Goal: Task Accomplishment & Management: Manage account settings

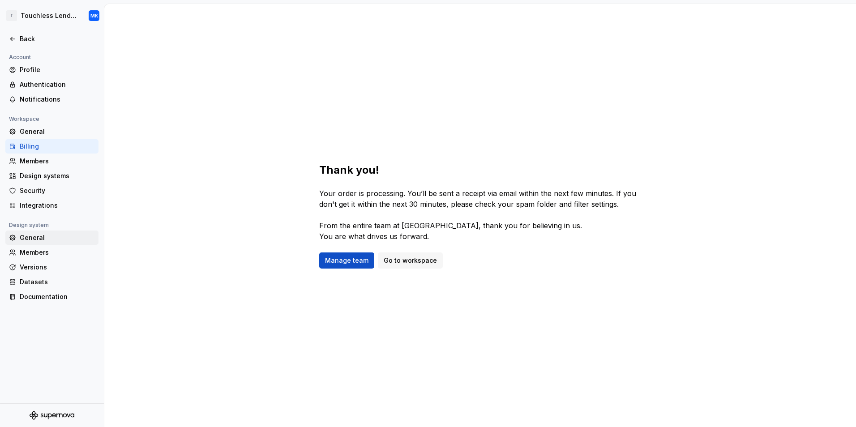
click at [35, 238] on div "General" at bounding box center [57, 237] width 75 height 9
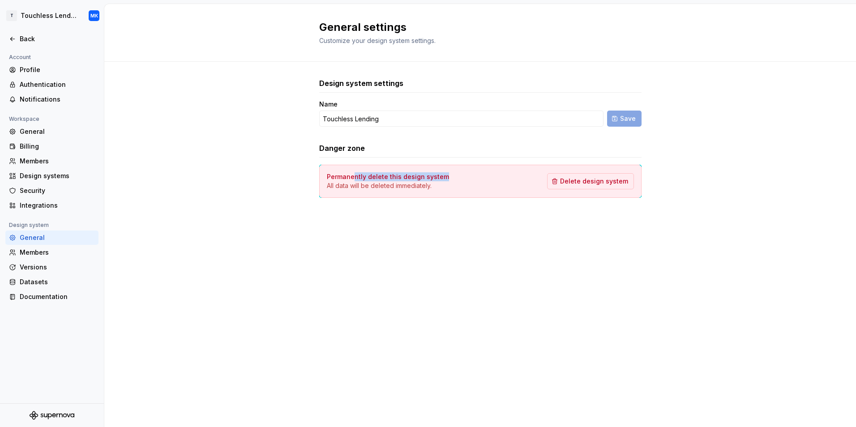
drag, startPoint x: 353, startPoint y: 176, endPoint x: 464, endPoint y: 177, distance: 111.0
click at [464, 177] on div "Permanently delete this design system All data will be deleted immediately. Del…" at bounding box center [480, 181] width 307 height 18
click at [400, 43] on span "Customize your design system settings." at bounding box center [377, 41] width 116 height 8
click at [37, 69] on div "Profile" at bounding box center [57, 69] width 75 height 9
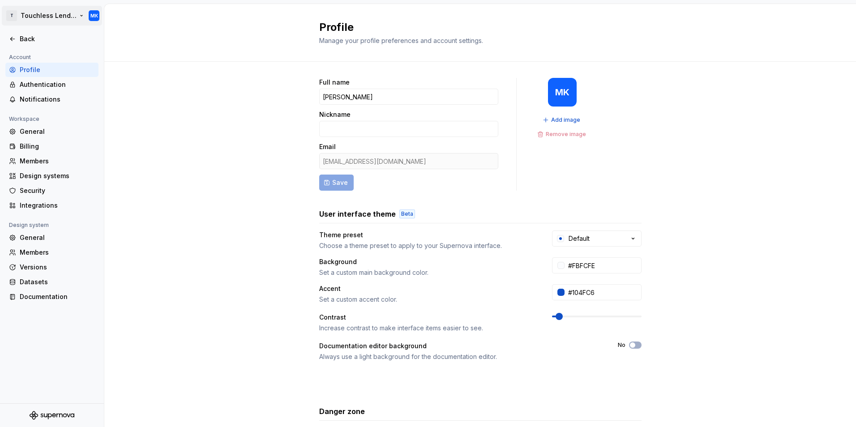
click at [91, 16] on html "T Touchless Lending MK Back Account Profile Authentication Notifications Worksp…" at bounding box center [428, 213] width 856 height 427
click at [196, 195] on html "T Touchless Lending MK Back Account Profile Authentication Notifications Worksp…" at bounding box center [428, 213] width 856 height 427
click at [33, 237] on div "General" at bounding box center [57, 237] width 75 height 9
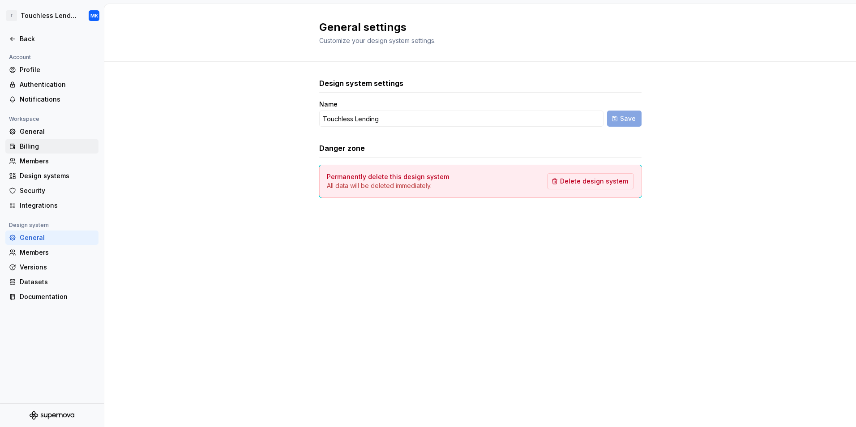
click at [34, 143] on div "Billing" at bounding box center [57, 146] width 75 height 9
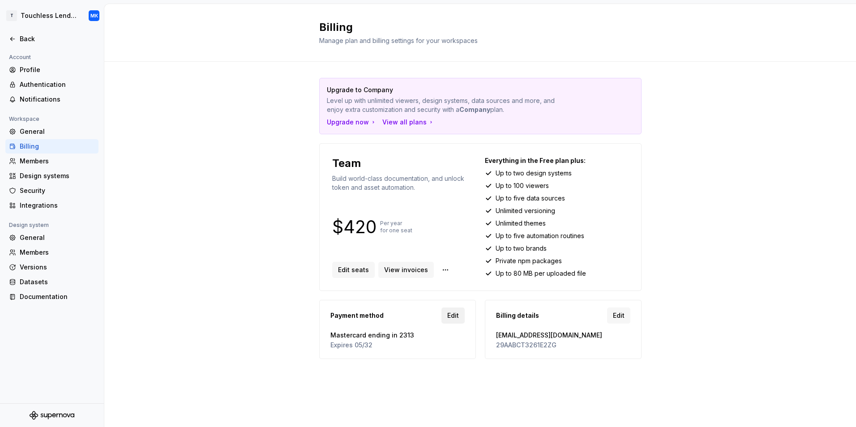
click at [446, 316] on link "Edit" at bounding box center [452, 316] width 23 height 16
click at [91, 15] on html "T Touchless Lending MK Back Account Profile Authentication Notifications Worksp…" at bounding box center [428, 213] width 856 height 427
click at [41, 65] on div "Sign out" at bounding box center [75, 64] width 110 height 9
